Goal: Task Accomplishment & Management: Manage account settings

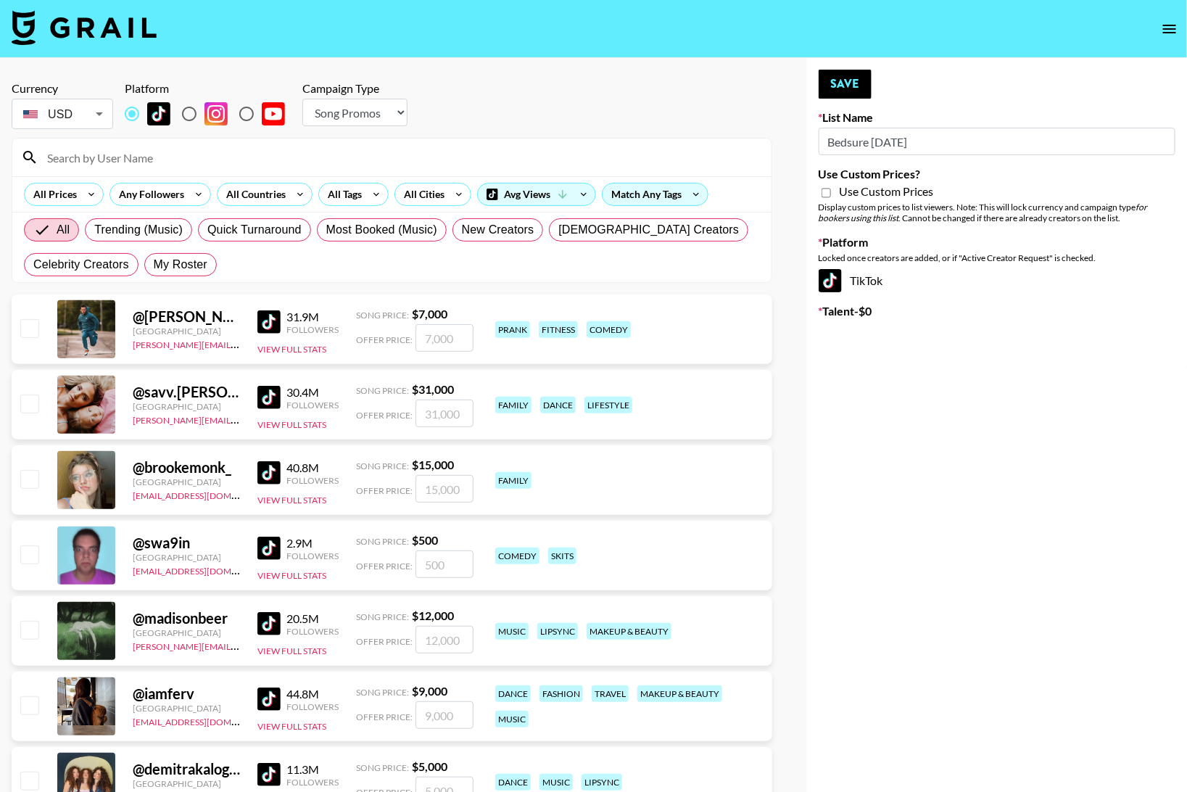
click at [518, 103] on div "Currency USD USD ​ Platform Campaign Type Choose Type... Song Promos Brand Prom…" at bounding box center [392, 106] width 761 height 51
click at [389, 104] on select "Choose Type... Song Promos Brand Promos" at bounding box center [354, 113] width 105 height 28
select select "Brand"
click at [302, 99] on select "Choose Type... Song Promos Brand Promos" at bounding box center [354, 113] width 105 height 28
click at [550, 103] on div "Currency USD USD ​ Platform Campaign Type Choose Type... Song Promos Brand Prom…" at bounding box center [392, 106] width 761 height 51
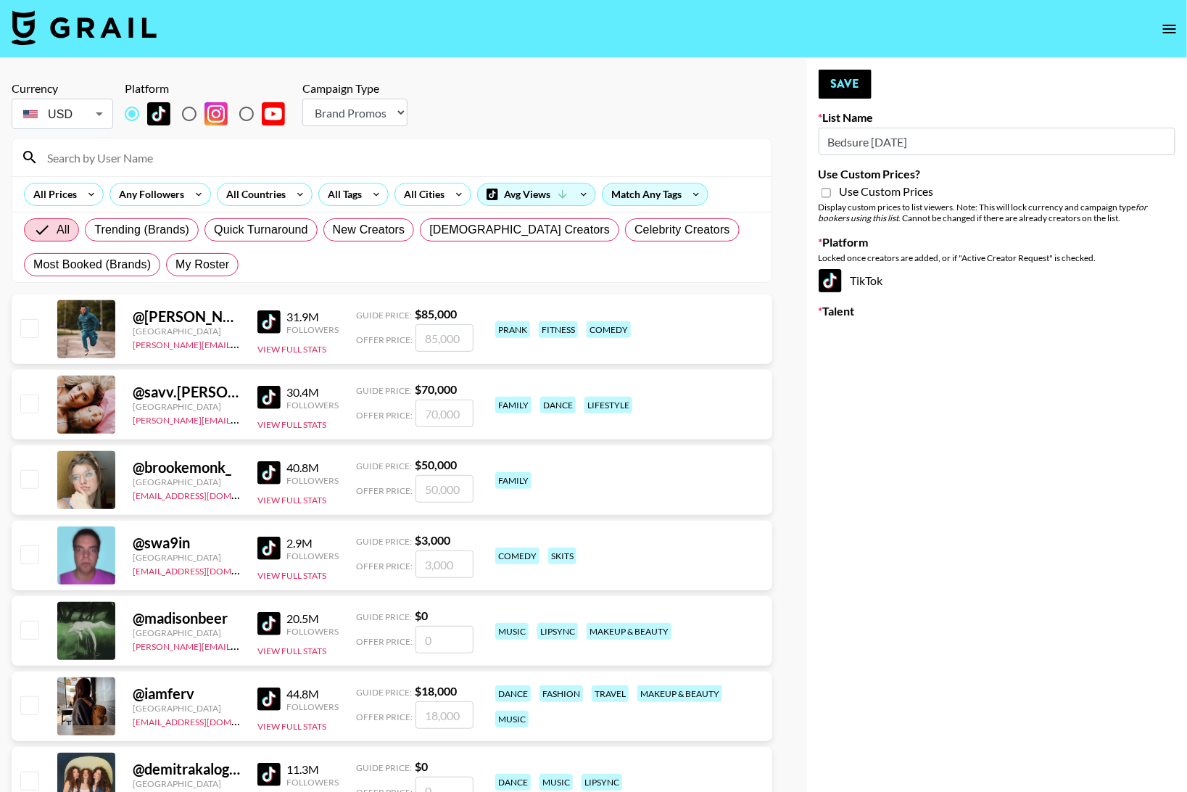
click at [458, 152] on input at bounding box center [400, 157] width 724 height 23
click at [460, 153] on input at bounding box center [400, 157] width 724 height 23
click at [634, 103] on div "Currency USD USD ​ Platform Campaign Type Choose Type... Song Promos Brand Prom…" at bounding box center [392, 106] width 761 height 51
click at [672, 158] on input at bounding box center [400, 157] width 724 height 23
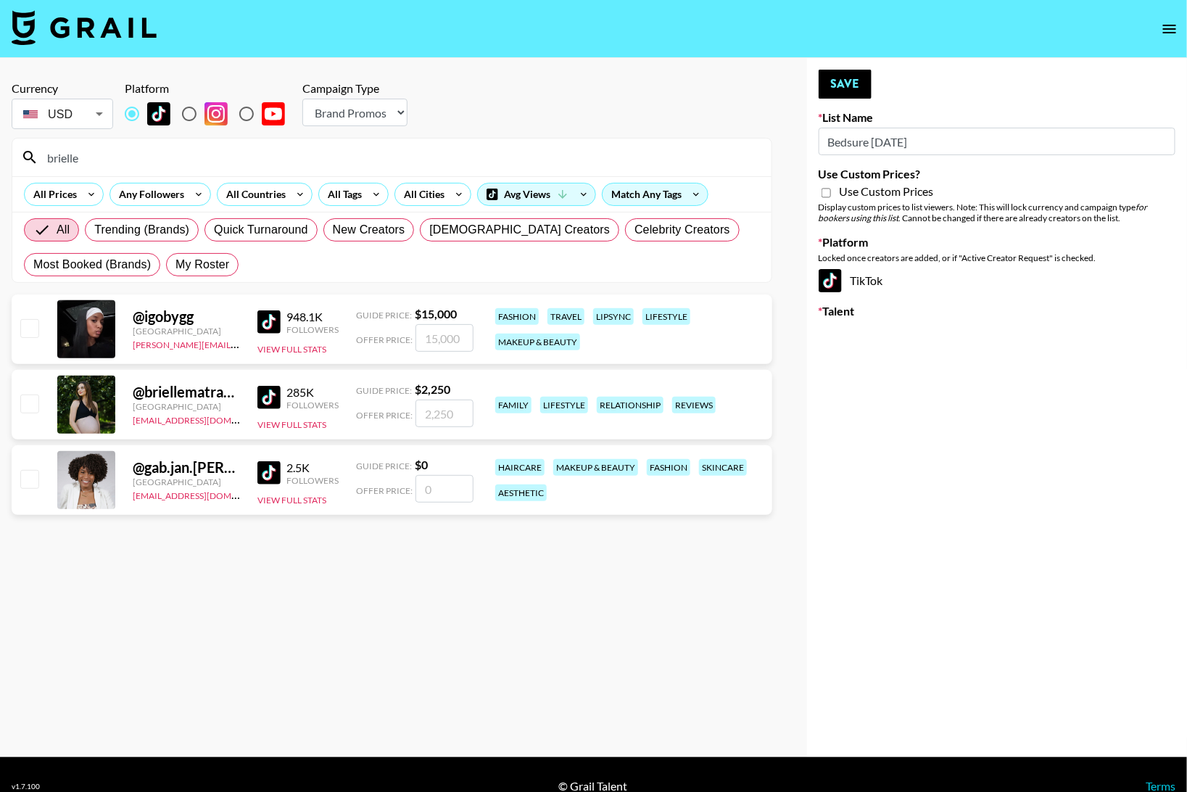
type input "brielle"
click at [31, 403] on input "checkbox" at bounding box center [28, 402] width 17 height 17
checkbox input "true"
click at [438, 410] on input "2250" at bounding box center [444, 413] width 58 height 28
click at [438, 411] on input "2250" at bounding box center [444, 413] width 58 height 28
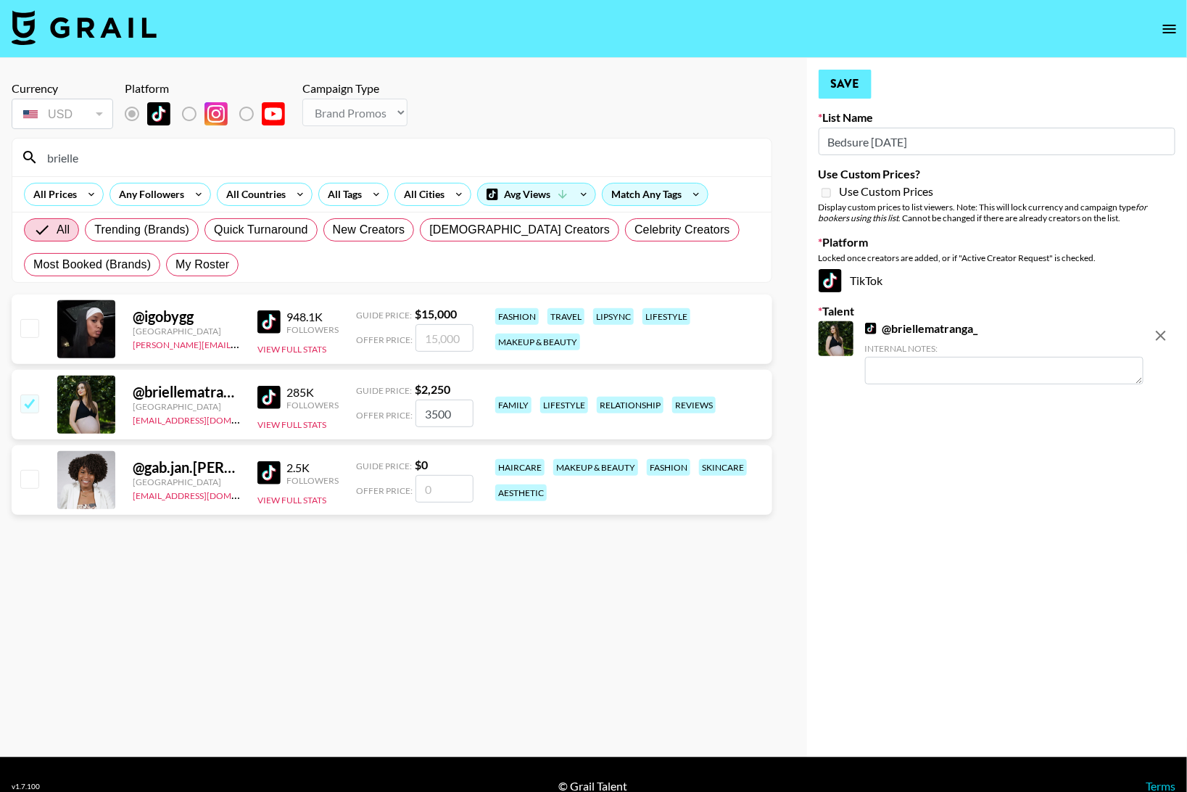
type input "3500"
click at [837, 91] on button "Save" at bounding box center [845, 84] width 53 height 29
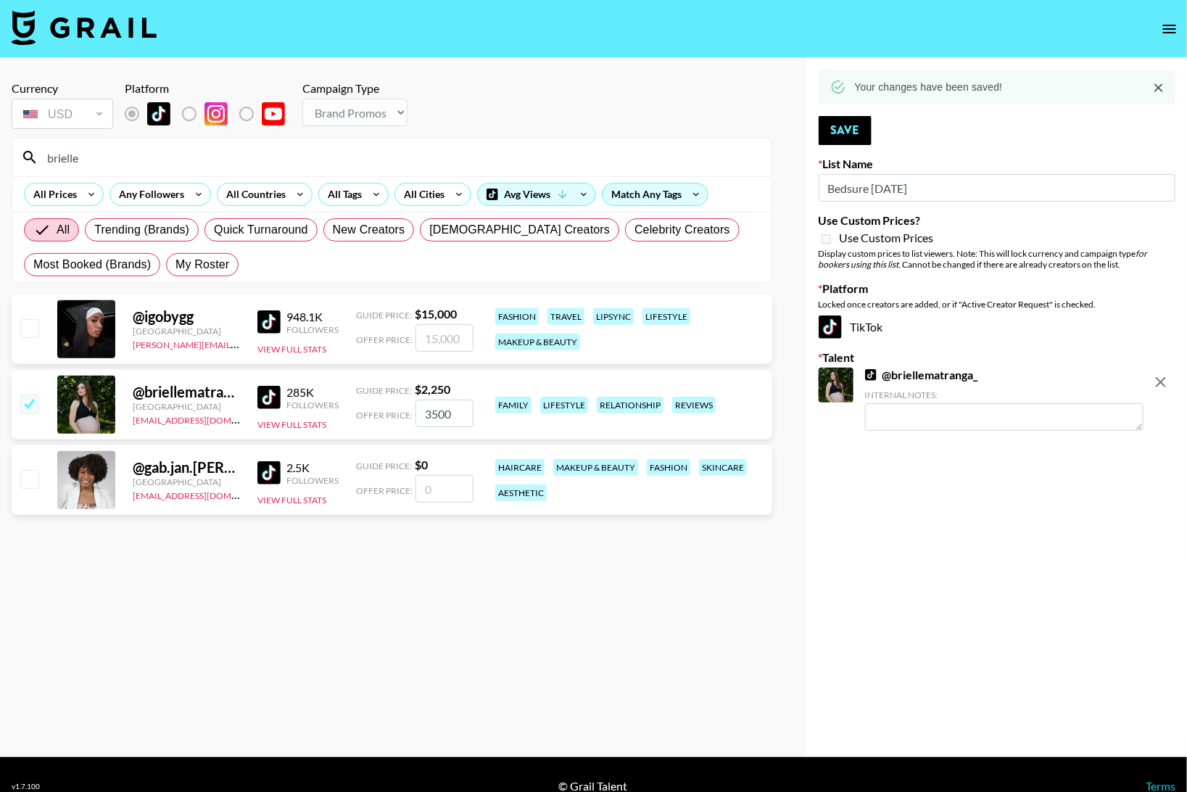
click at [1008, 256] on div "Display custom prices to list viewers. Note: This will lock currency and campai…" at bounding box center [997, 259] width 357 height 22
click at [977, 251] on div "Display custom prices to list viewers. Note: This will lock currency and campai…" at bounding box center [997, 259] width 357 height 22
click at [1164, 384] on icon "remove" at bounding box center [1160, 381] width 17 height 17
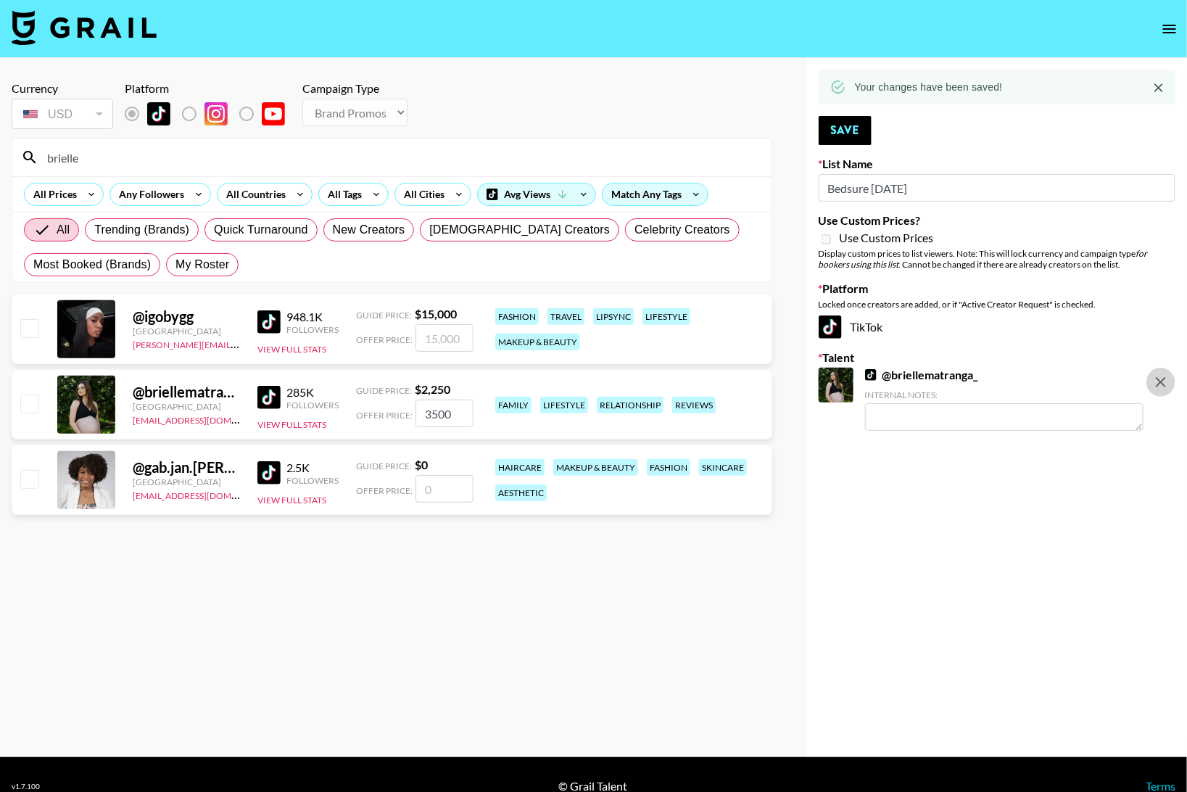
checkbox input "false"
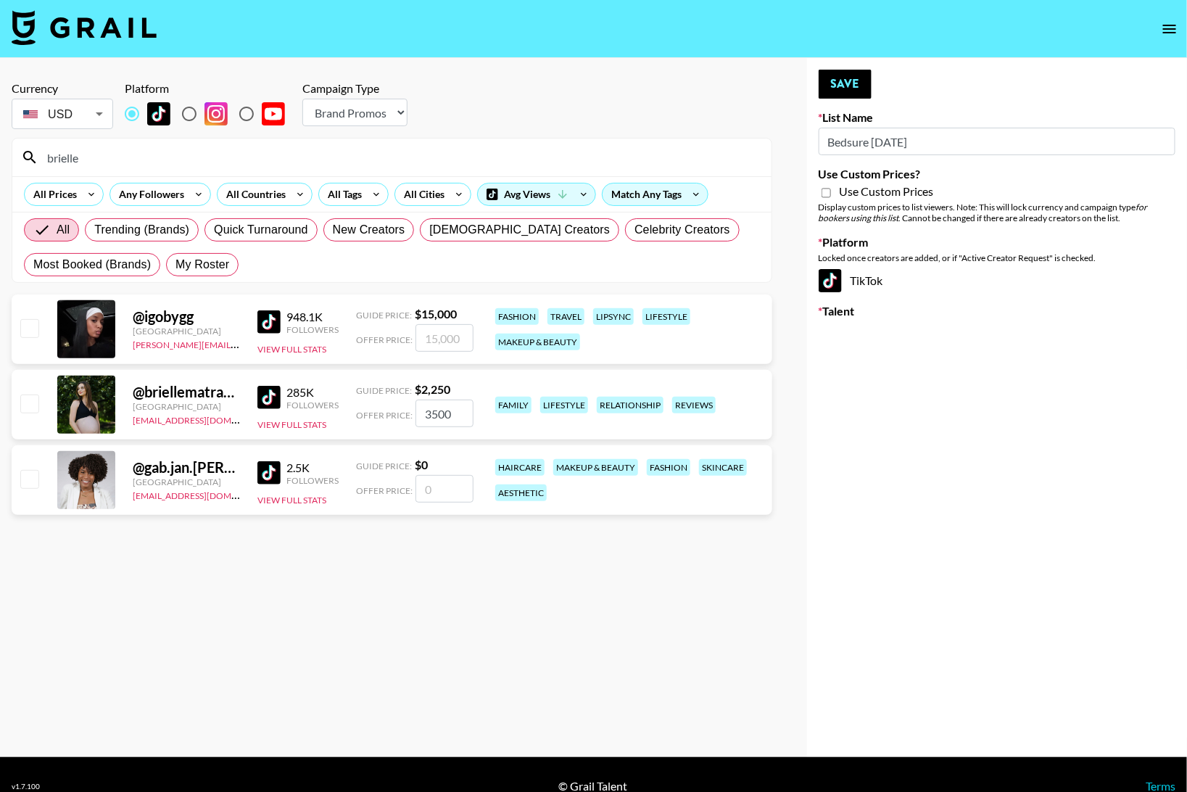
click at [827, 194] on input "Use Custom Prices?" at bounding box center [825, 192] width 9 height 13
checkbox input "true"
click at [27, 402] on input "checkbox" at bounding box center [28, 402] width 17 height 17
checkbox input "true"
click at [305, 169] on div "brielle" at bounding box center [391, 157] width 759 height 38
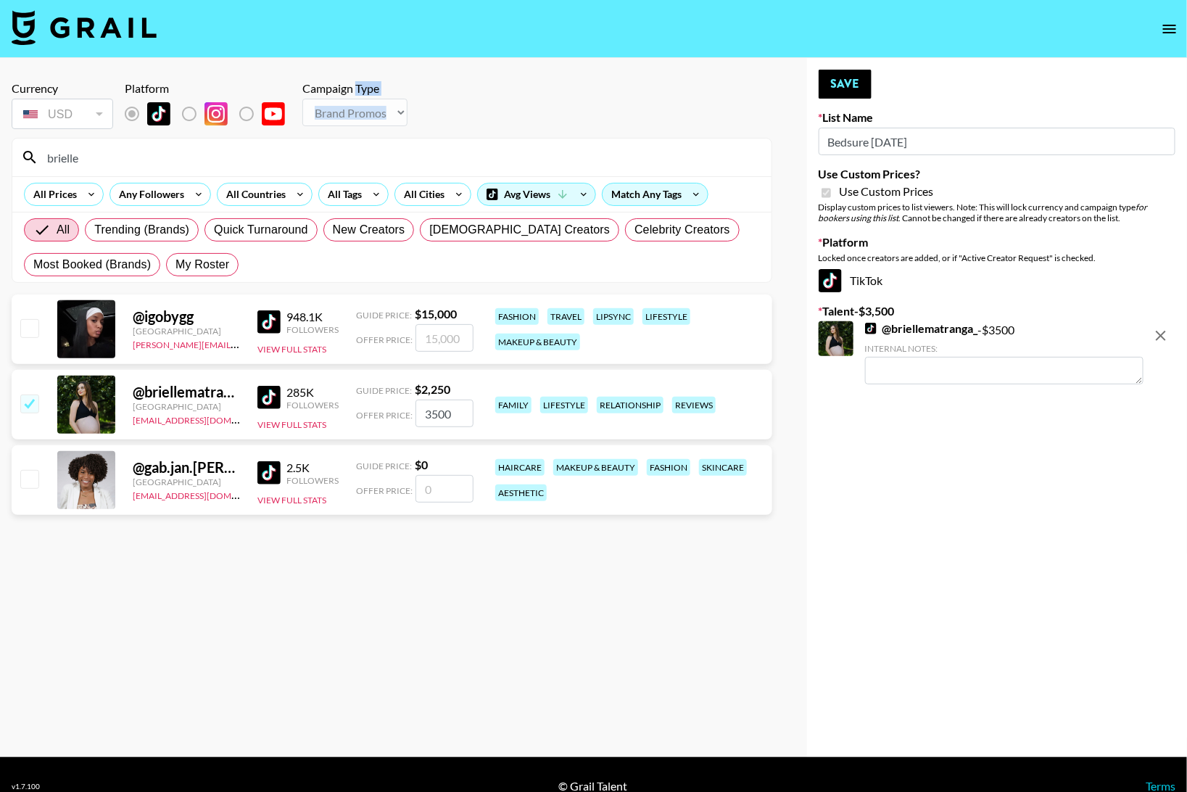
click at [305, 169] on div "brielle" at bounding box center [391, 157] width 759 height 38
click at [310, 159] on input "brielle" at bounding box center [400, 157] width 724 height 23
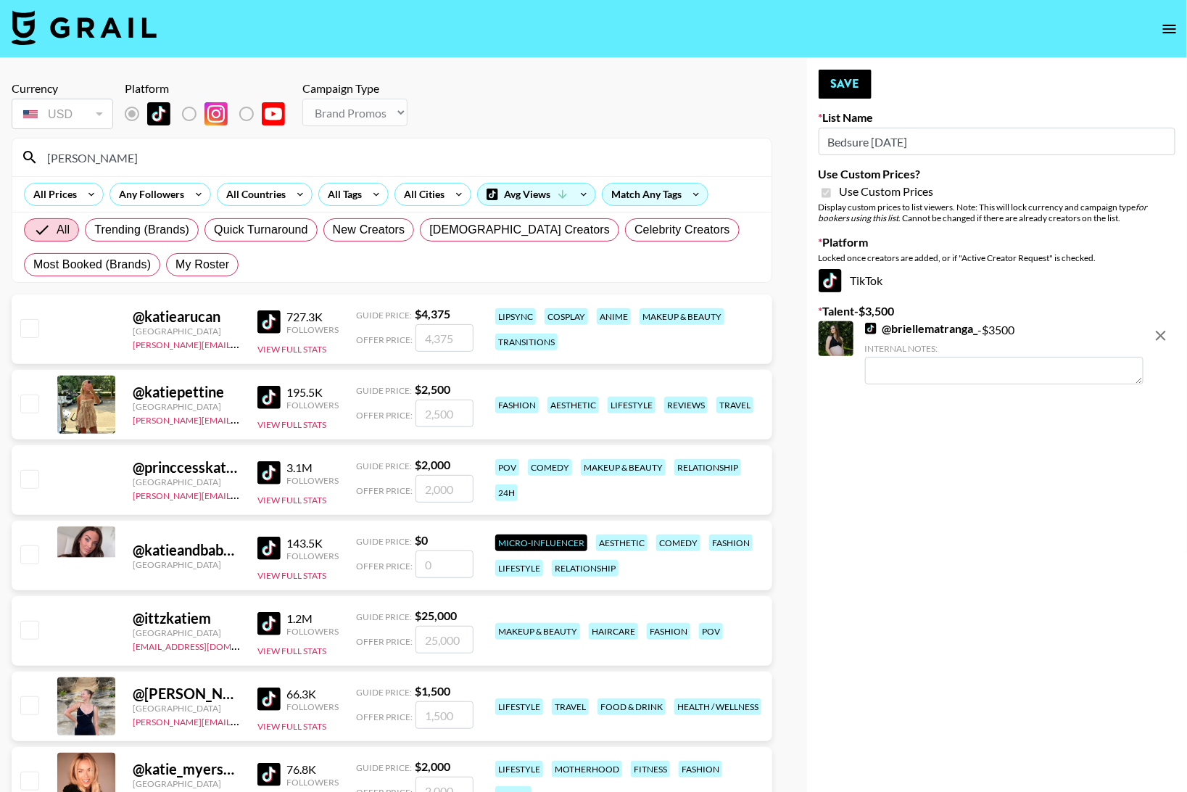
scroll to position [26, 0]
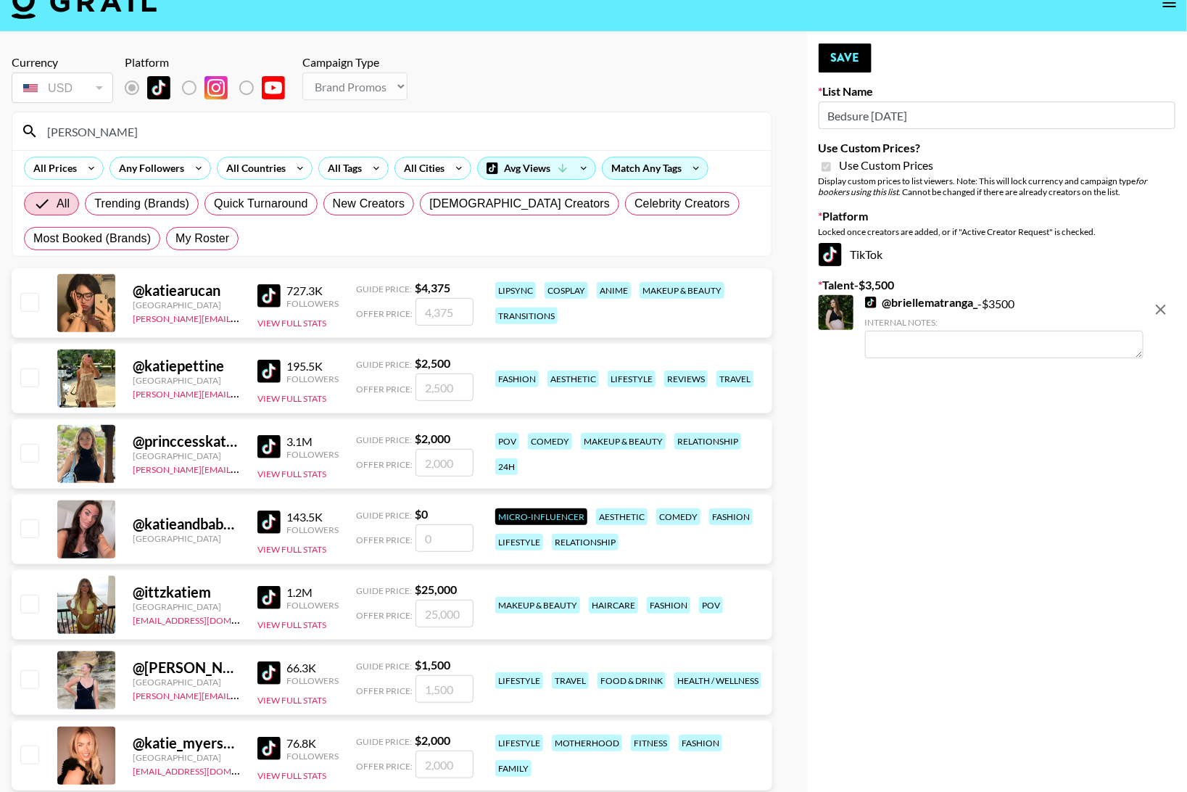
type input "[PERSON_NAME]"
click at [33, 754] on input "checkbox" at bounding box center [28, 753] width 17 height 17
checkbox input "true"
type input "2000"
click at [450, 134] on input "[PERSON_NAME]" at bounding box center [400, 131] width 724 height 23
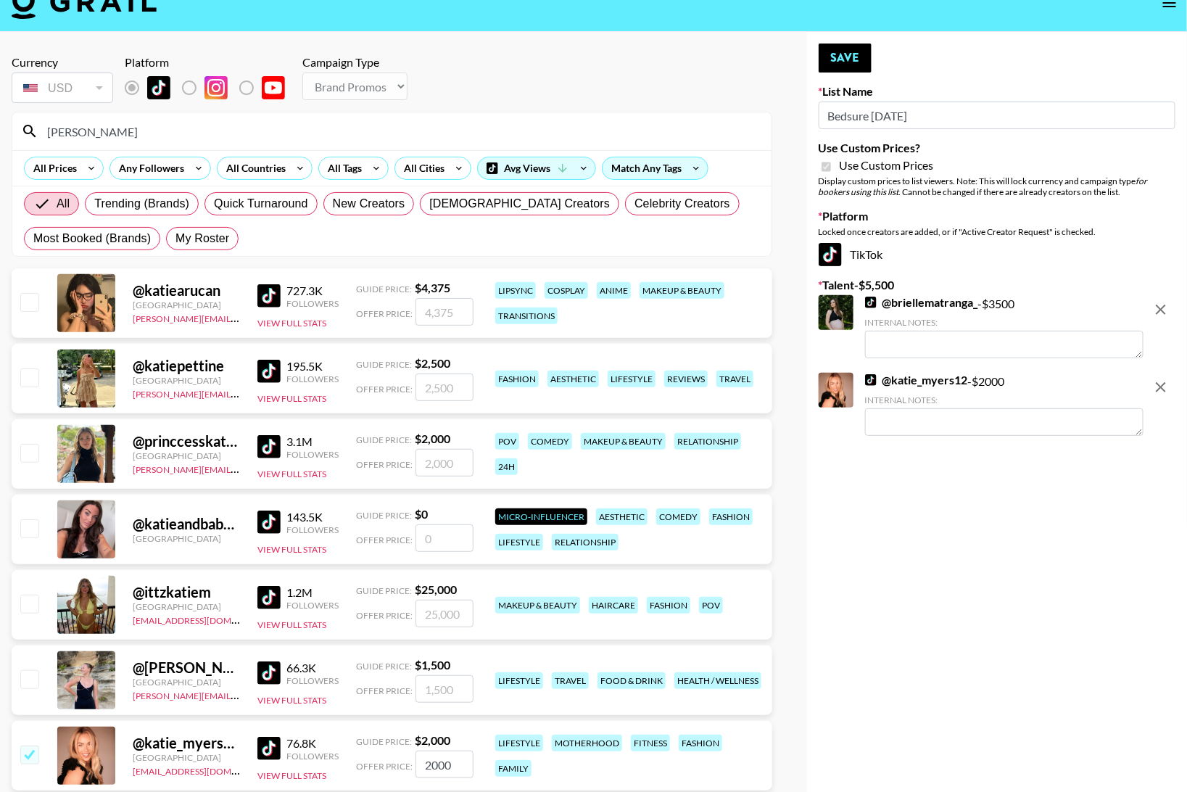
click at [449, 134] on input "[PERSON_NAME]" at bounding box center [400, 131] width 724 height 23
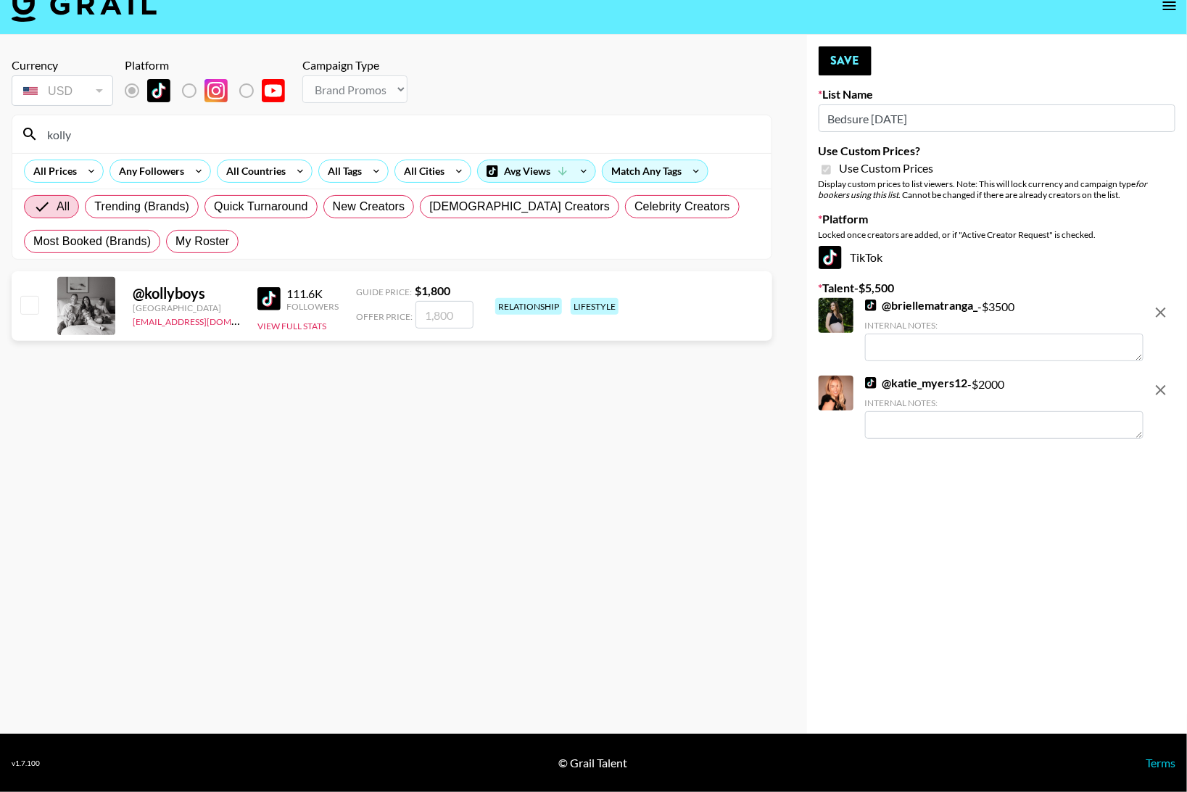
scroll to position [23, 0]
type input "kollyb"
click at [33, 308] on input "checkbox" at bounding box center [28, 304] width 17 height 17
checkbox input "true"
type input "1800"
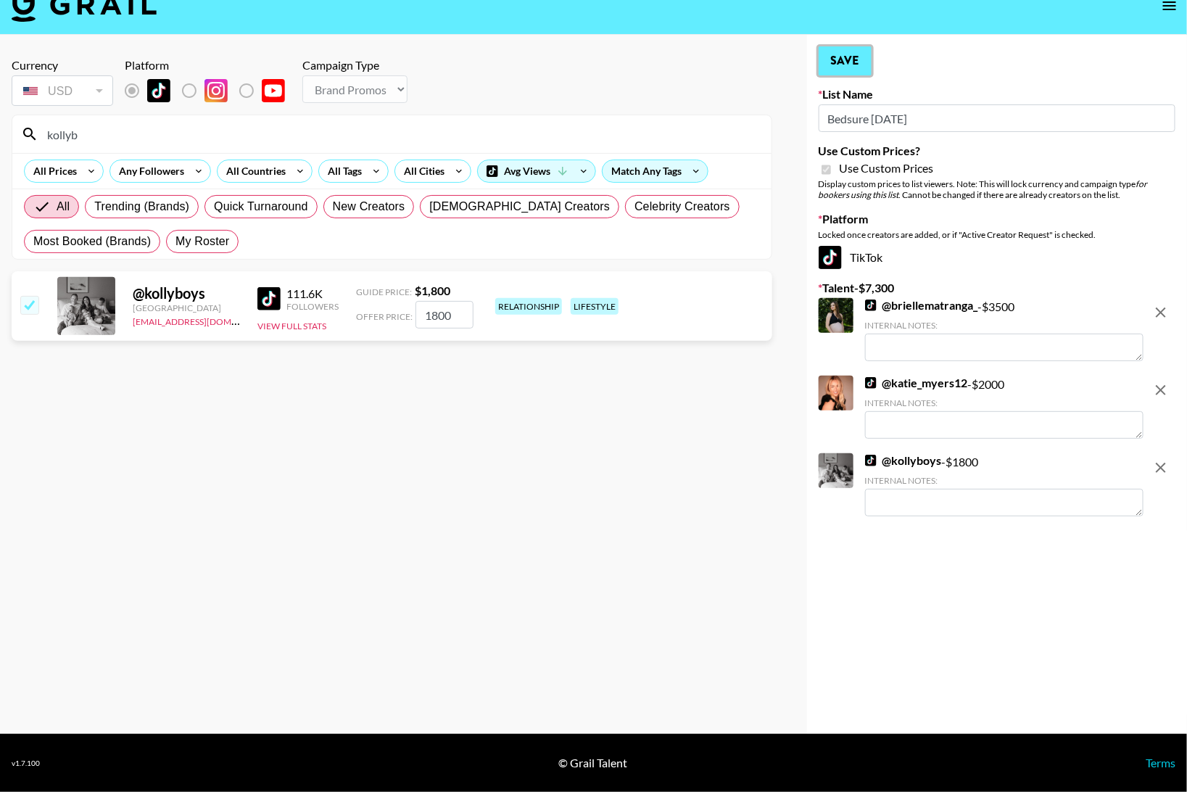
click at [842, 59] on button "Save" at bounding box center [845, 60] width 53 height 29
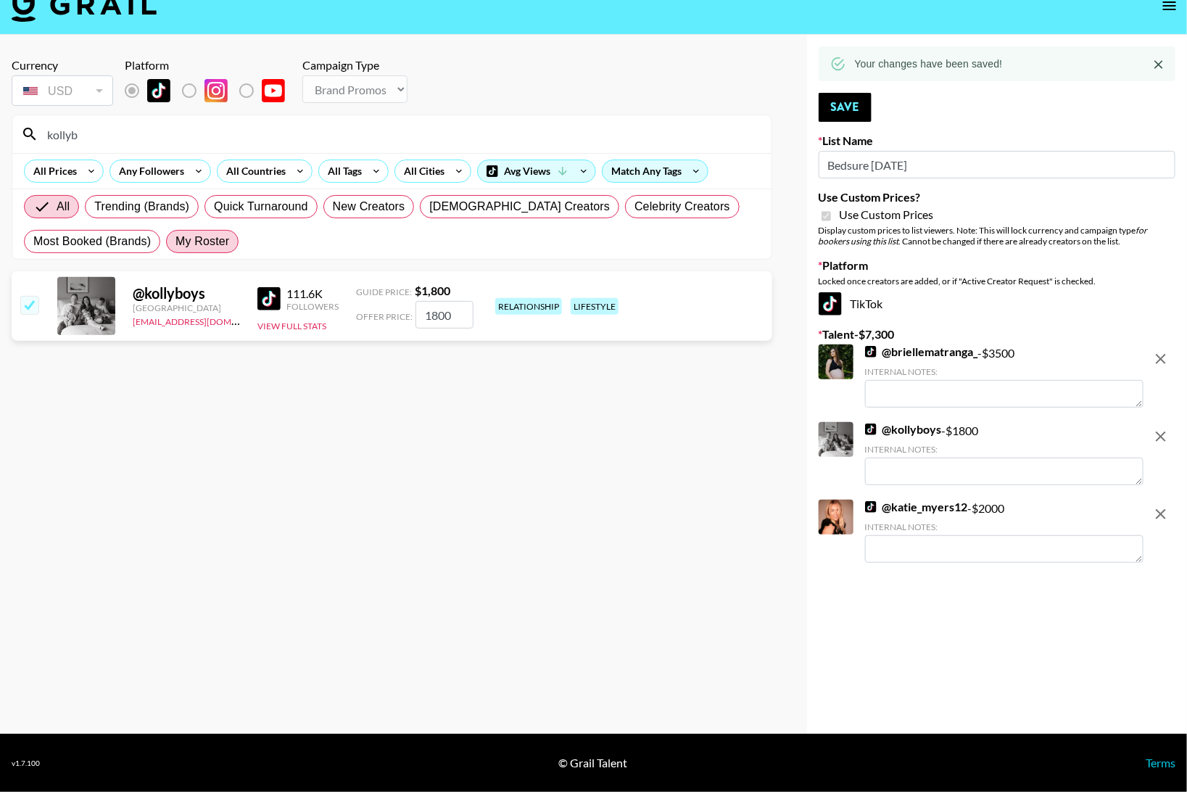
click at [220, 241] on span "My Roster" at bounding box center [202, 241] width 54 height 17
click at [175, 241] on input "My Roster" at bounding box center [175, 241] width 0 height 0
radio input "true"
